Goal: Task Accomplishment & Management: Complete application form

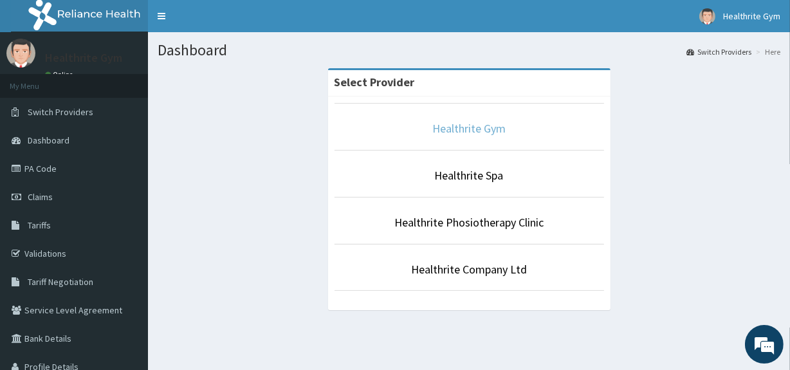
click at [474, 131] on link "Healthrite Gym" at bounding box center [469, 128] width 73 height 15
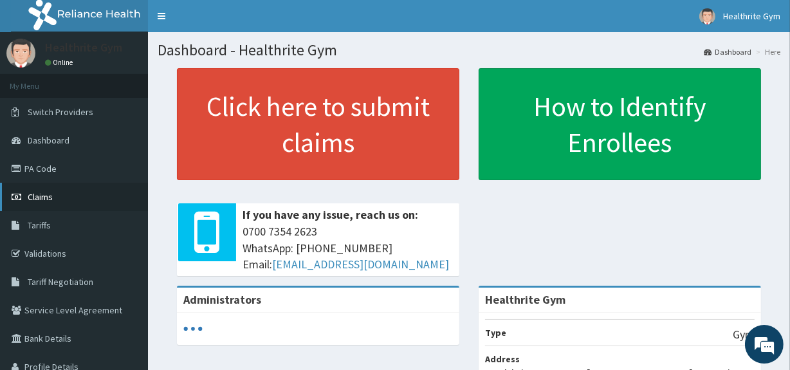
click at [48, 199] on span "Claims" at bounding box center [40, 197] width 25 height 12
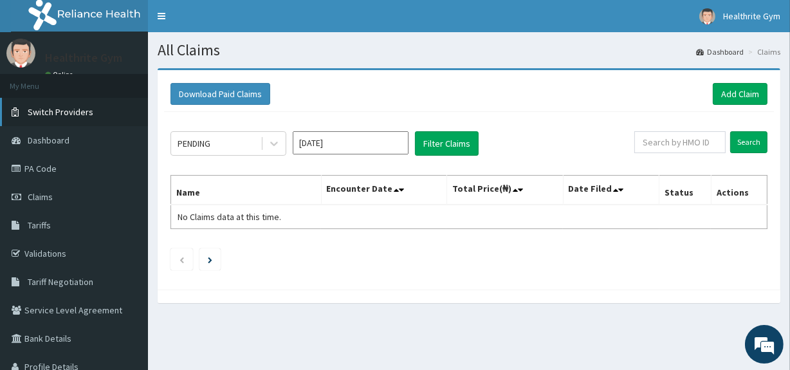
click at [77, 109] on span "Switch Providers" at bounding box center [61, 112] width 66 height 12
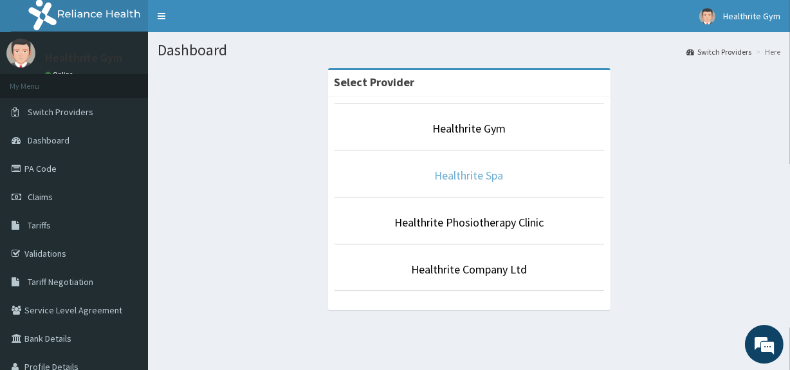
click at [460, 174] on link "Healthrite Spa" at bounding box center [469, 175] width 69 height 15
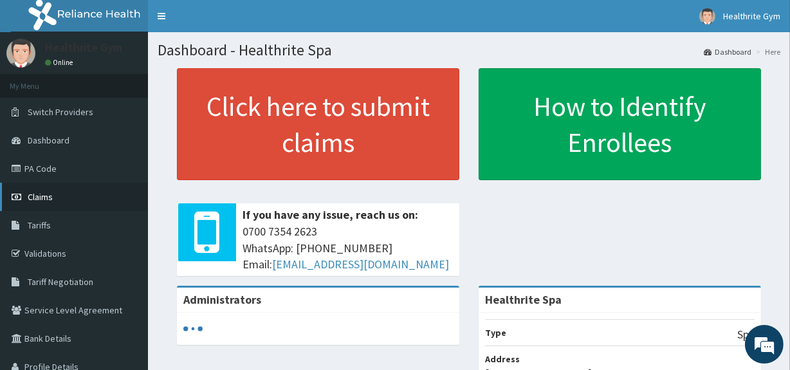
click at [75, 195] on link "Claims" at bounding box center [74, 197] width 148 height 28
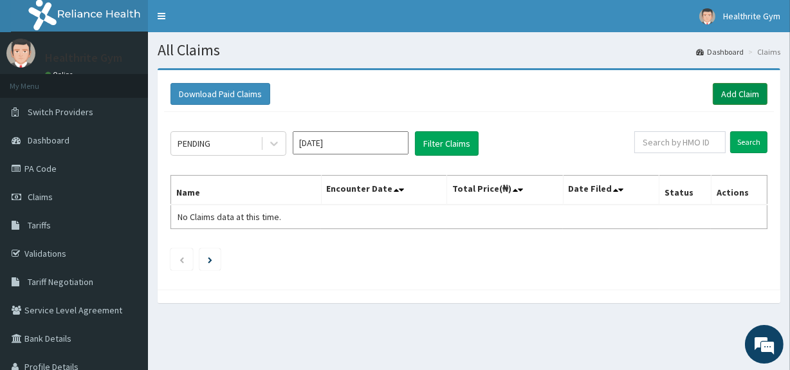
click at [733, 91] on link "Add Claim" at bounding box center [740, 94] width 55 height 22
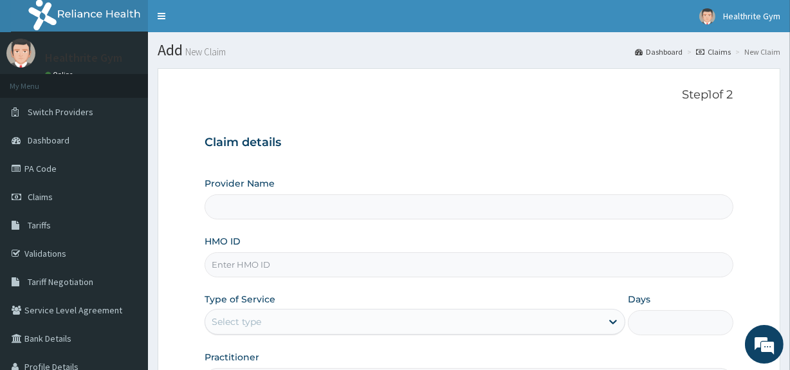
click at [327, 265] on input "HMO ID" at bounding box center [469, 264] width 528 height 25
type input "Healthrite Spa"
type input "1"
click at [224, 265] on input "TRL/10093/D" at bounding box center [469, 264] width 528 height 25
click at [219, 261] on input "TL/10093/D" at bounding box center [469, 264] width 528 height 25
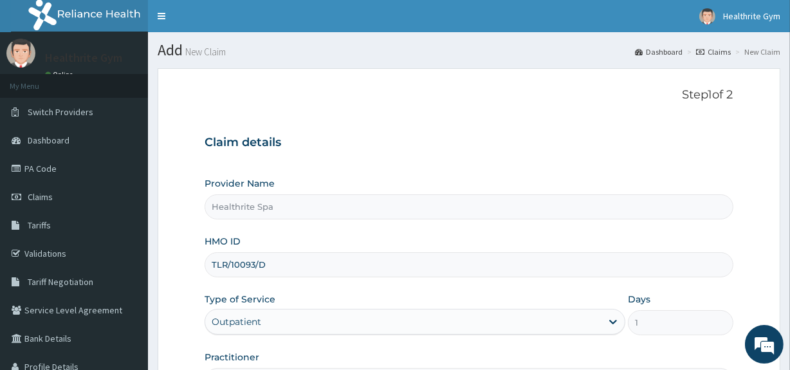
type input "TLR/10093/D"
click at [790, 227] on section "Step 1 of 2 Claim details Provider Name Healthrite Spa HMO ID TLR/10093/D Type …" at bounding box center [469, 277] width 642 height 437
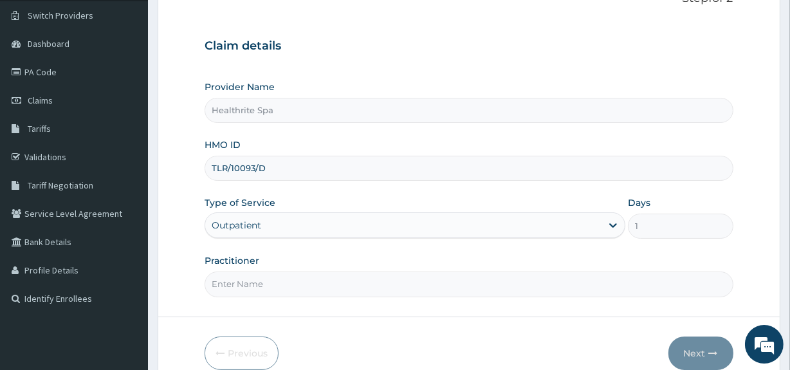
scroll to position [107, 0]
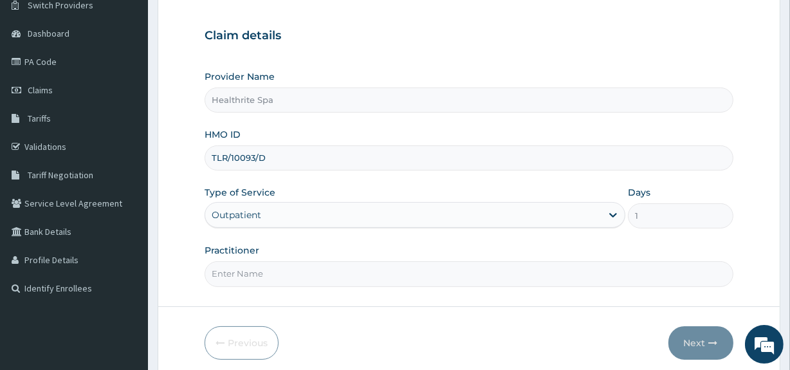
click at [360, 265] on input "Practitioner" at bounding box center [469, 273] width 528 height 25
type input "HEALTHRITE"
click at [693, 338] on button "Next" at bounding box center [701, 342] width 65 height 33
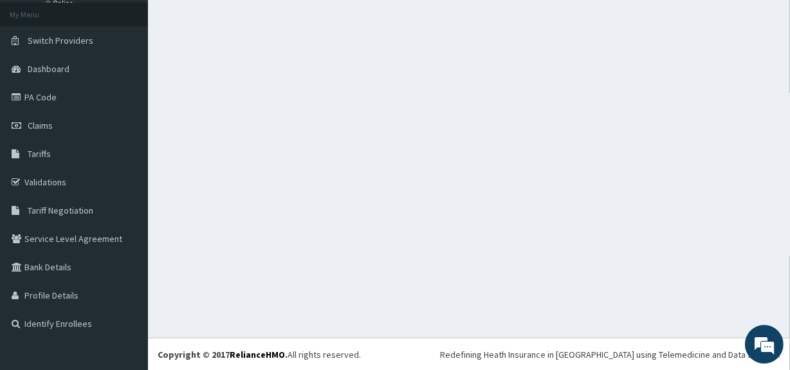
scroll to position [0, 0]
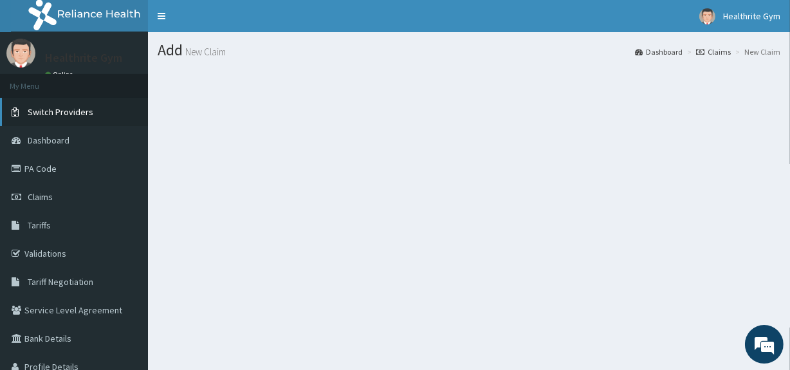
click at [75, 112] on span "Switch Providers" at bounding box center [61, 112] width 66 height 12
click at [75, 111] on span "Switch Providers" at bounding box center [61, 112] width 66 height 12
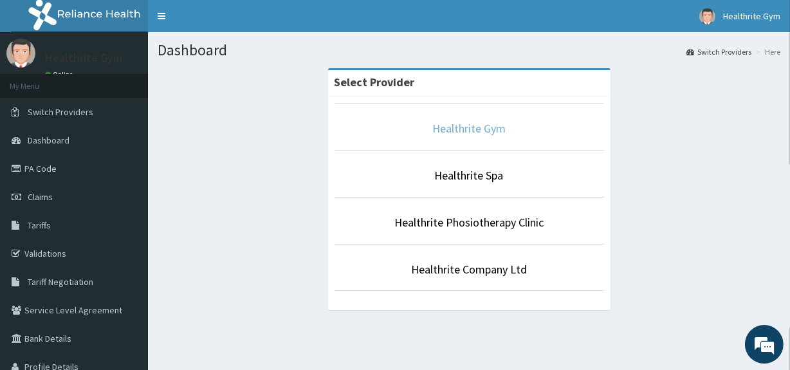
click at [476, 129] on link "Healthrite Gym" at bounding box center [469, 128] width 73 height 15
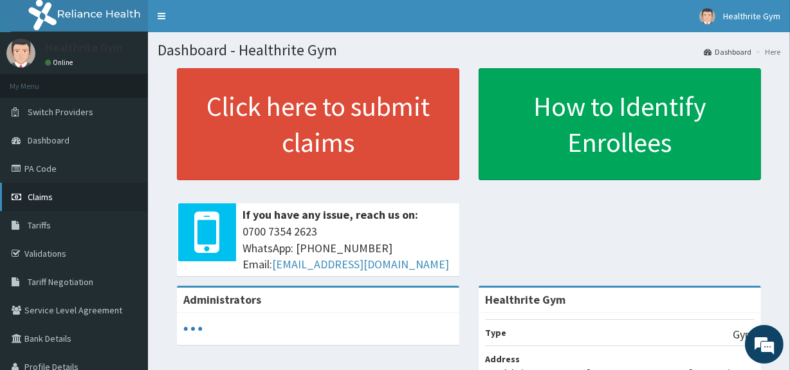
click at [70, 205] on link "Claims" at bounding box center [74, 197] width 148 height 28
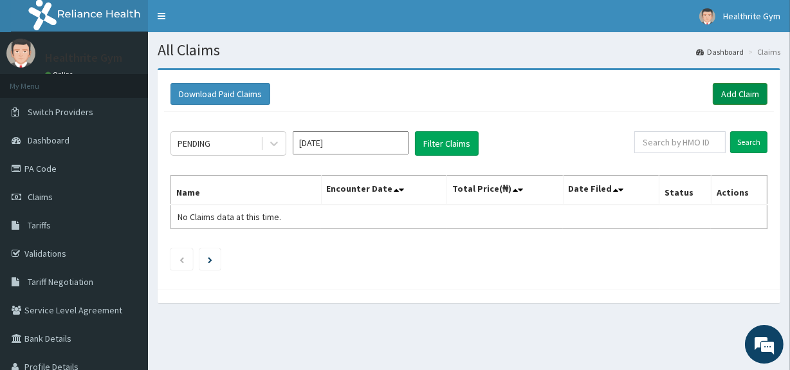
click at [741, 90] on link "Add Claim" at bounding box center [740, 94] width 55 height 22
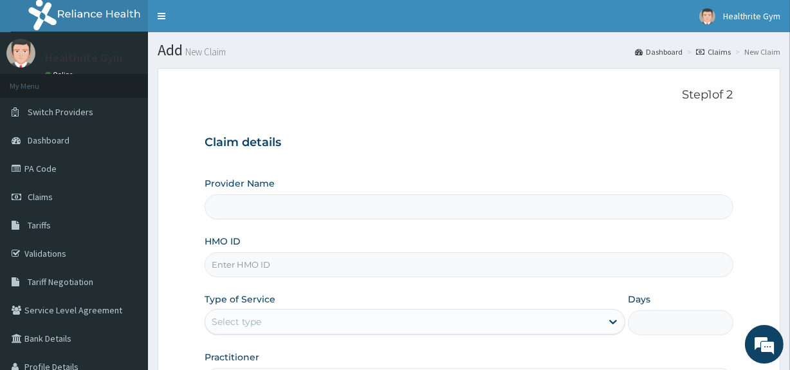
type input "Healthrite Gym"
type input "1"
click at [291, 268] on input "HMO ID" at bounding box center [469, 264] width 528 height 25
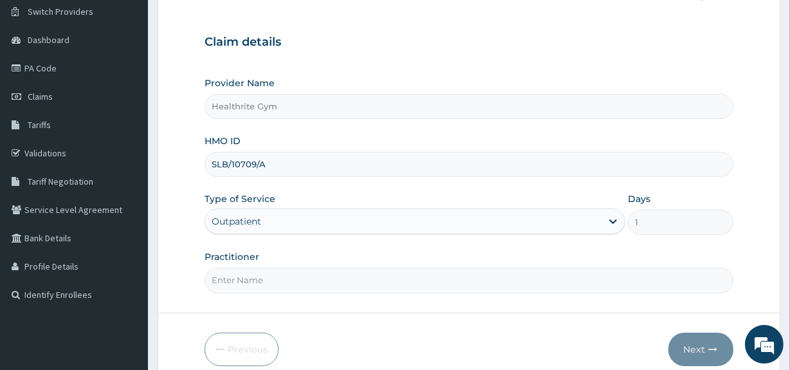
scroll to position [118, 0]
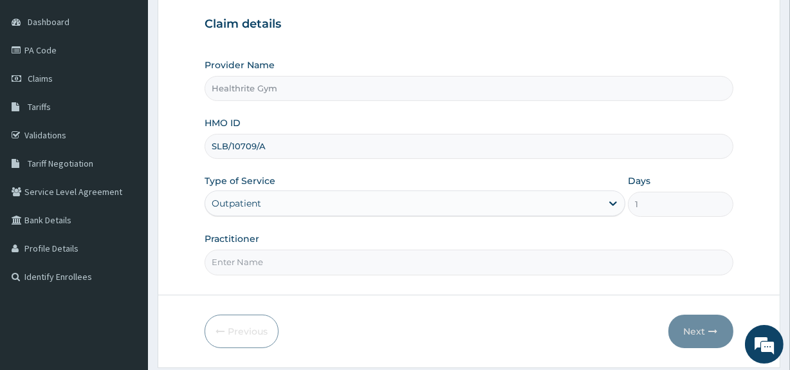
type input "SLB/10709/A"
click at [629, 239] on div "Practitioner" at bounding box center [469, 253] width 528 height 42
click at [366, 265] on input "Practitioner" at bounding box center [469, 262] width 528 height 25
type input "HEALTHRITE"
click at [696, 330] on button "Next" at bounding box center [701, 331] width 65 height 33
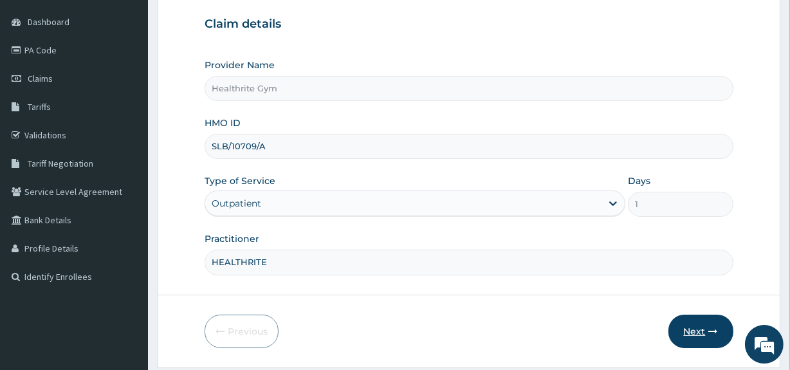
scroll to position [71, 0]
